Goal: Task Accomplishment & Management: Complete application form

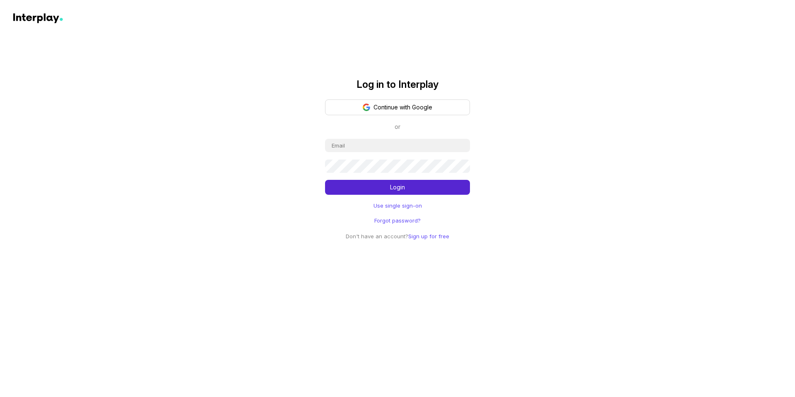
click at [386, 209] on link "Use single sign-on" at bounding box center [398, 205] width 48 height 8
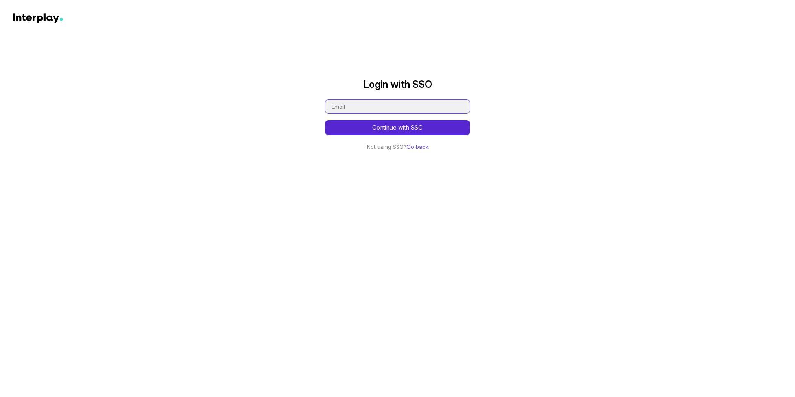
click at [384, 107] on input "email" at bounding box center [397, 106] width 145 height 13
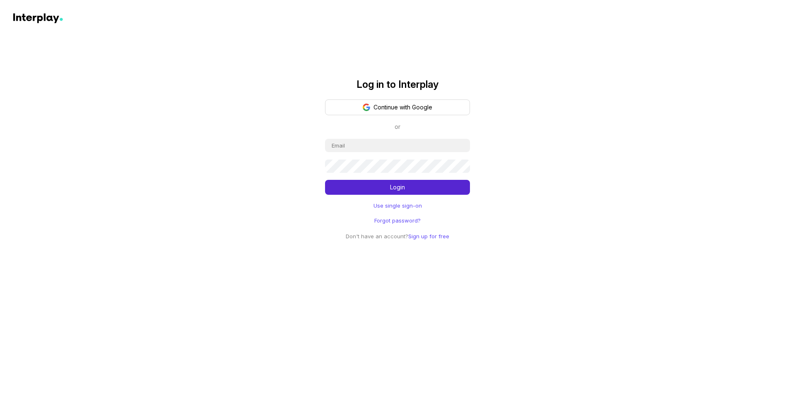
click at [387, 110] on button "Continue with Google" at bounding box center [397, 107] width 145 height 16
click at [393, 205] on link "Use single sign-on" at bounding box center [398, 205] width 48 height 8
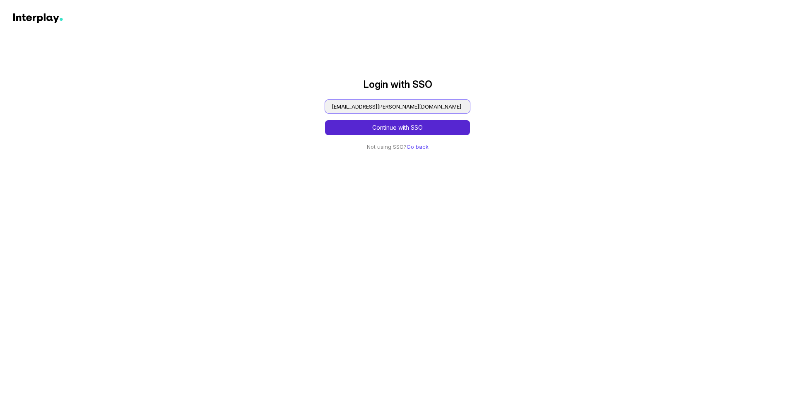
type input "[EMAIL_ADDRESS][PERSON_NAME][DOMAIN_NAME]"
click at [325, 120] on button "Continue with SSO" at bounding box center [397, 127] width 145 height 15
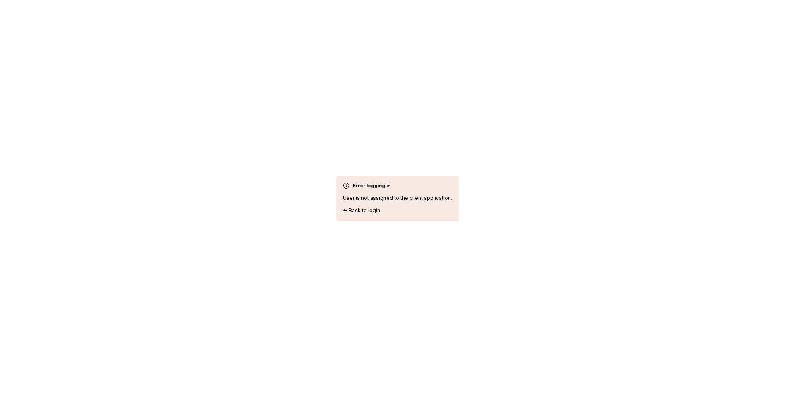
click at [369, 210] on link "← Back to login" at bounding box center [361, 210] width 37 height 6
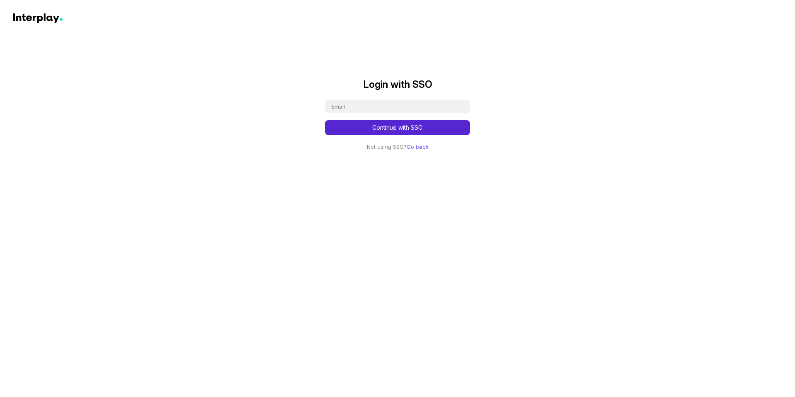
click at [413, 147] on link "Go back" at bounding box center [418, 146] width 22 height 7
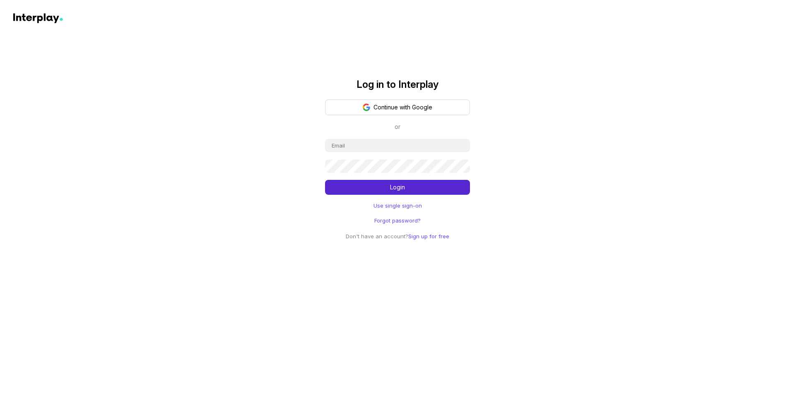
click at [394, 207] on link "Use single sign-on" at bounding box center [398, 205] width 48 height 8
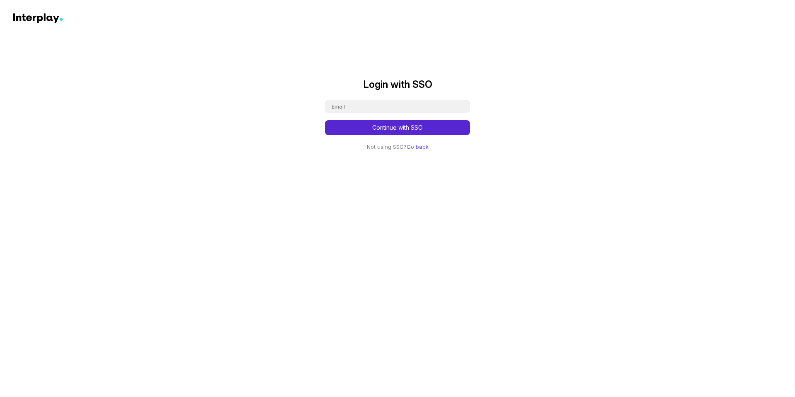
click at [422, 147] on link "Go back" at bounding box center [418, 146] width 22 height 7
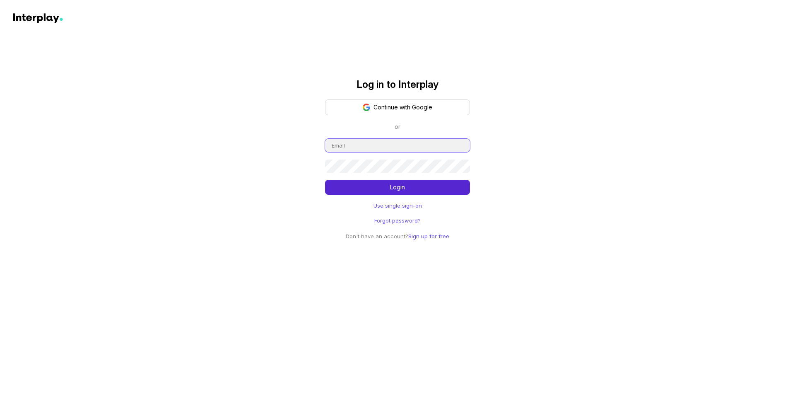
click at [384, 142] on input "email" at bounding box center [397, 145] width 145 height 13
type input "[EMAIL_ADDRESS][PERSON_NAME][DOMAIN_NAME]"
click at [325, 180] on button "Login" at bounding box center [397, 187] width 145 height 15
click at [420, 240] on p "Don't have an account? Sign up for free" at bounding box center [398, 236] width 104 height 10
click at [421, 237] on link "Sign up for free" at bounding box center [428, 236] width 41 height 7
